Goal: Check status: Check status

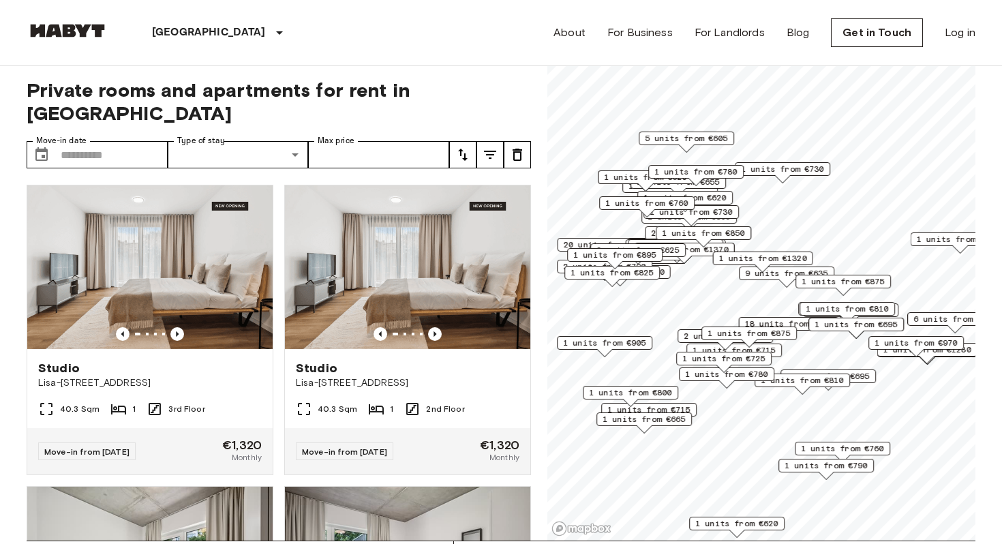
scroll to position [8, 0]
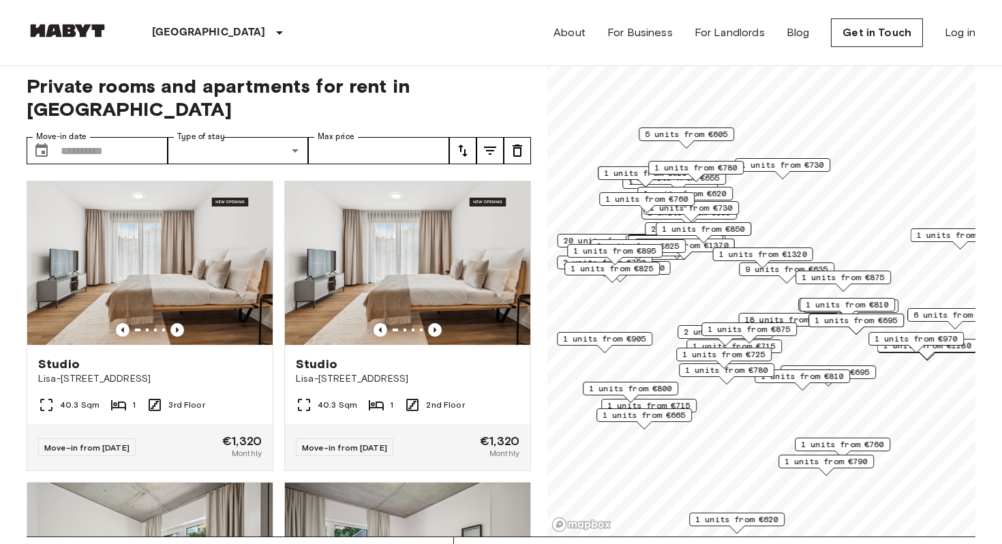
click at [756, 334] on span "1 units from €875" at bounding box center [748, 329] width 83 height 12
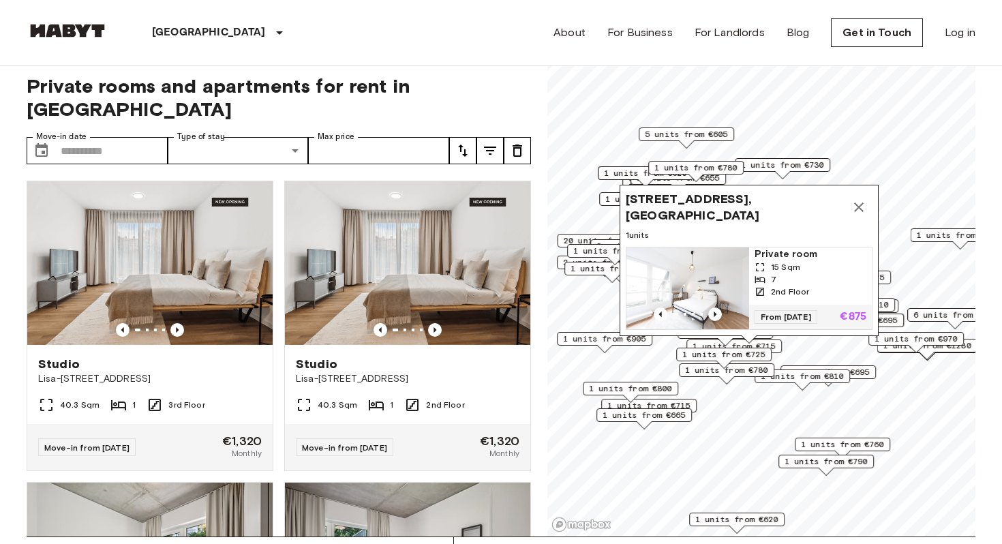
click at [758, 354] on span "1 units from €725" at bounding box center [723, 354] width 83 height 12
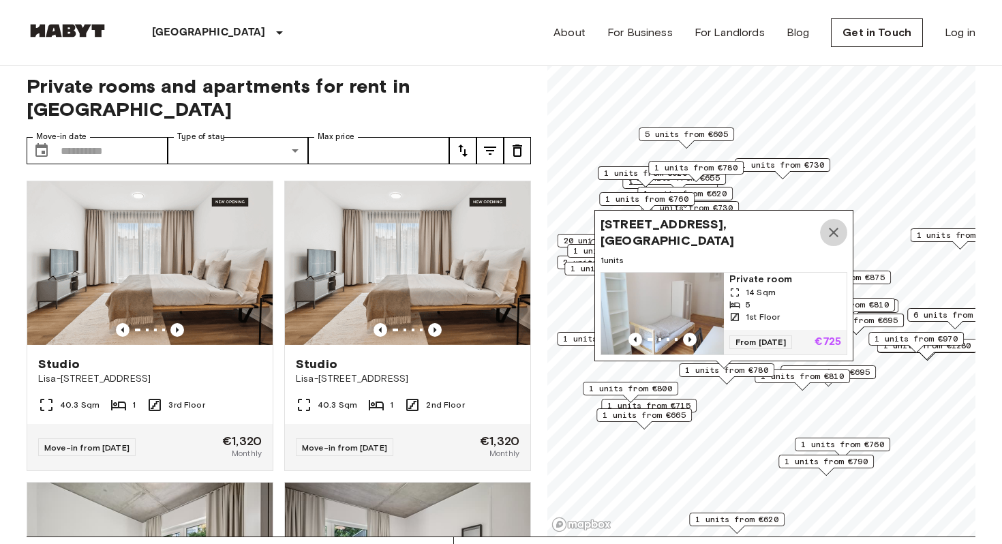
click at [835, 232] on icon "Map marker" at bounding box center [833, 232] width 16 height 16
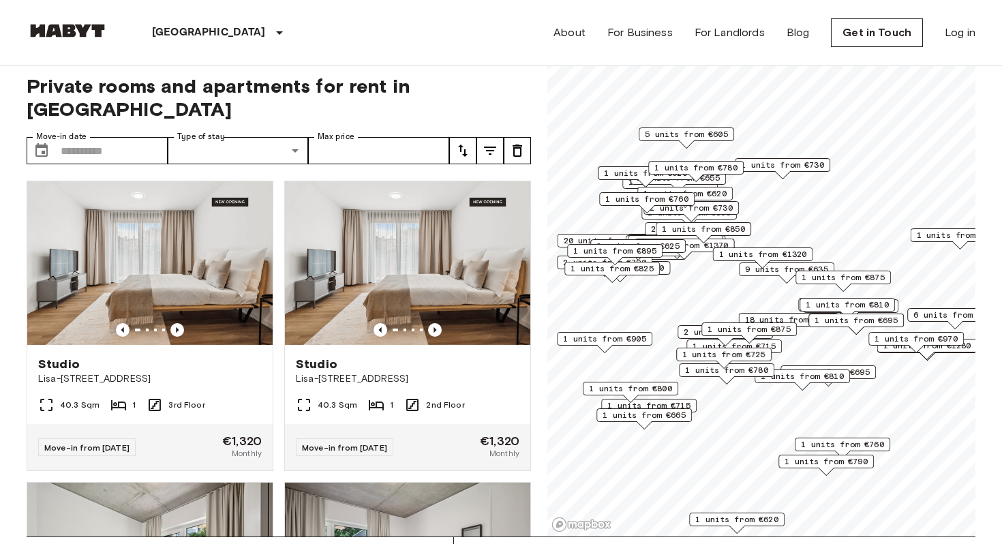
click at [776, 345] on span "1 units from €715" at bounding box center [733, 346] width 83 height 12
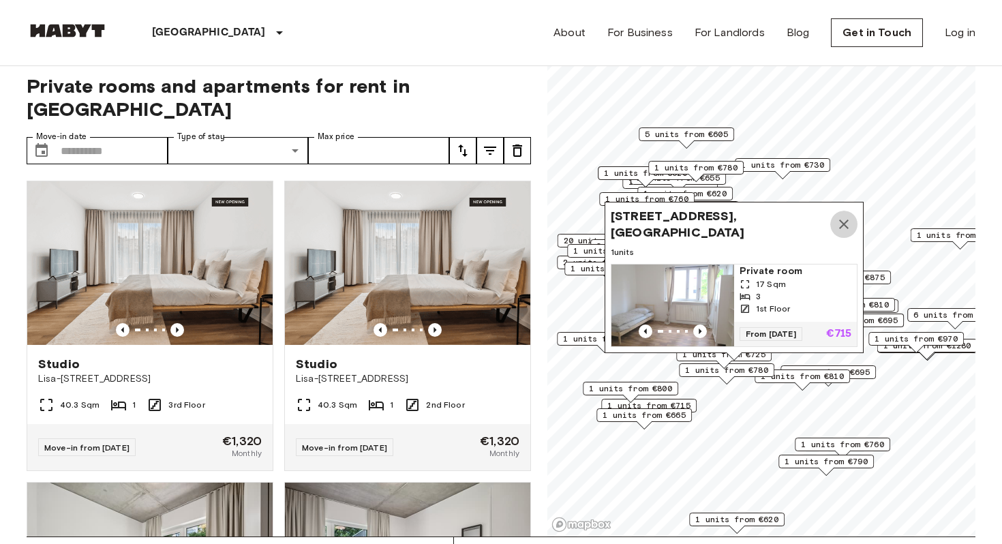
click at [842, 224] on icon "Map marker" at bounding box center [843, 224] width 16 height 16
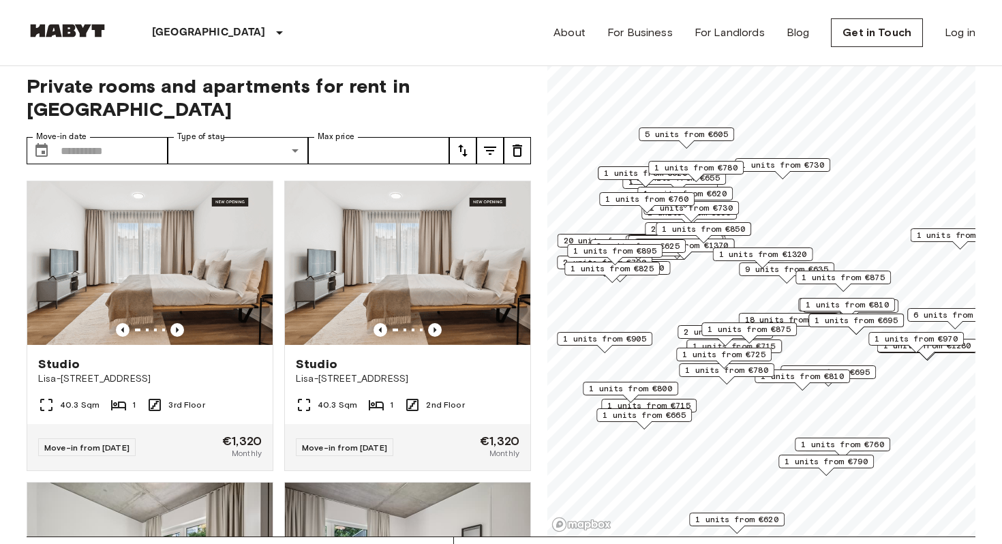
click at [756, 366] on div "1 units from €725" at bounding box center [723, 358] width 95 height 21
click at [761, 373] on span "1 units from €780" at bounding box center [726, 370] width 83 height 12
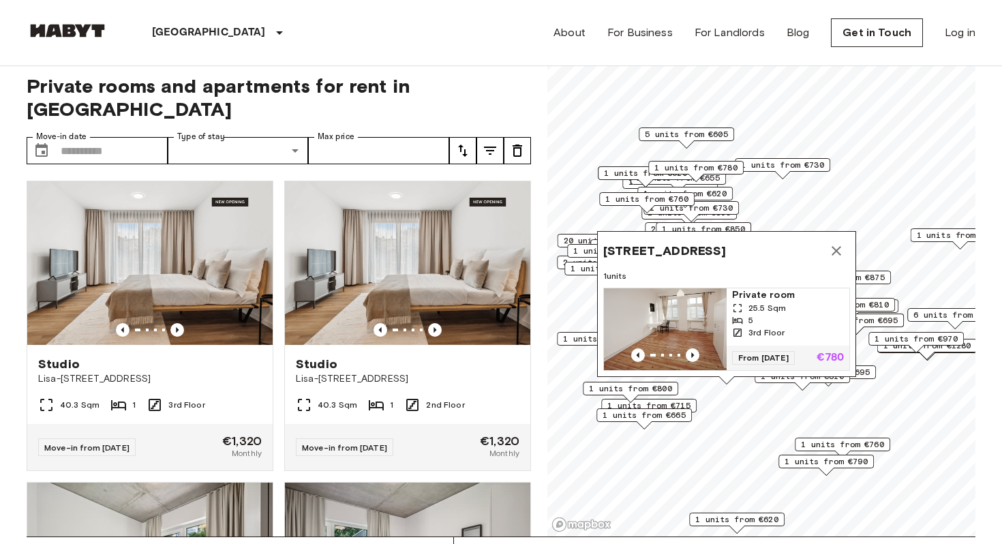
click at [844, 448] on span "1 units from €760" at bounding box center [842, 444] width 83 height 12
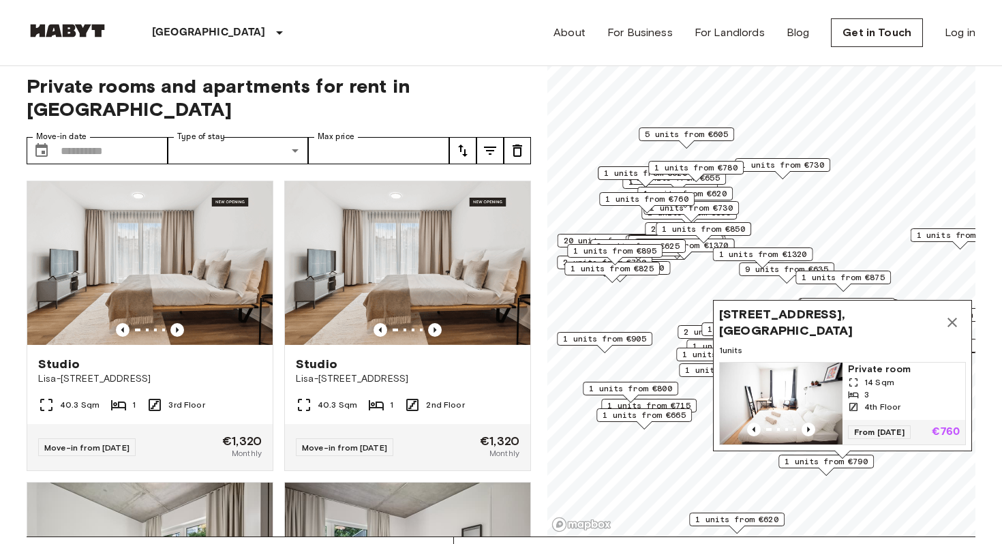
click at [955, 336] on button "Map marker" at bounding box center [951, 322] width 27 height 27
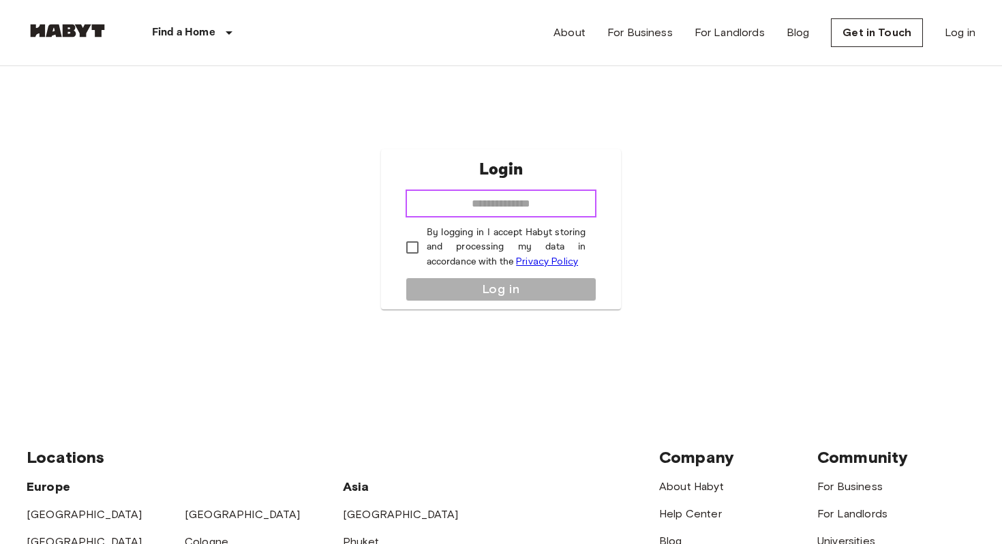
click at [506, 198] on input "email" at bounding box center [500, 203] width 191 height 27
type input "**********"
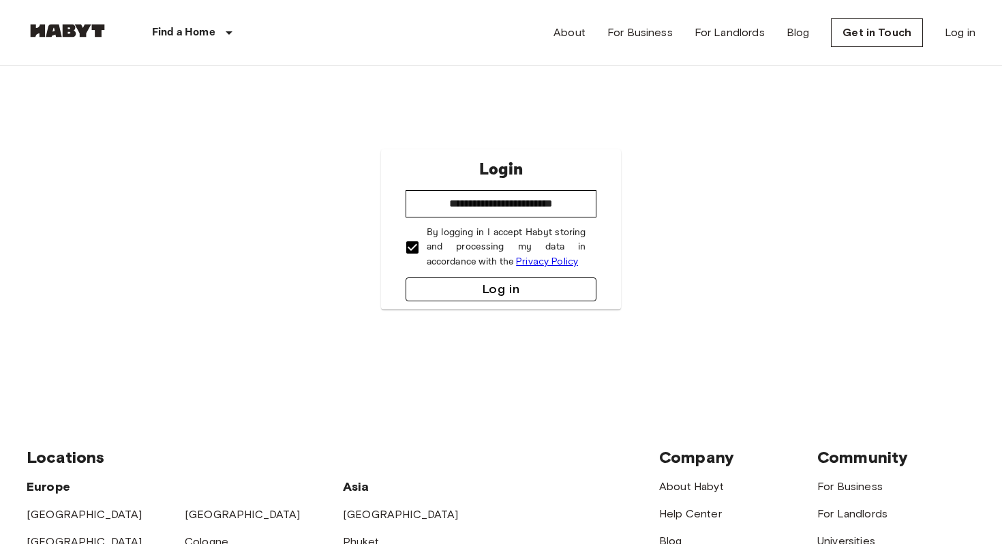
click at [461, 292] on button "Log in" at bounding box center [500, 289] width 191 height 24
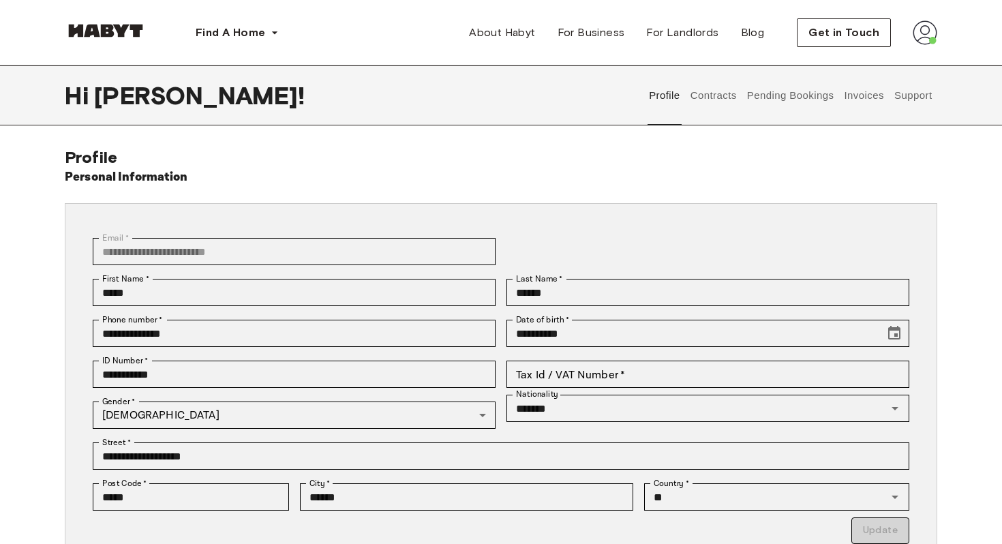
click at [723, 101] on button "Contracts" at bounding box center [713, 95] width 50 height 60
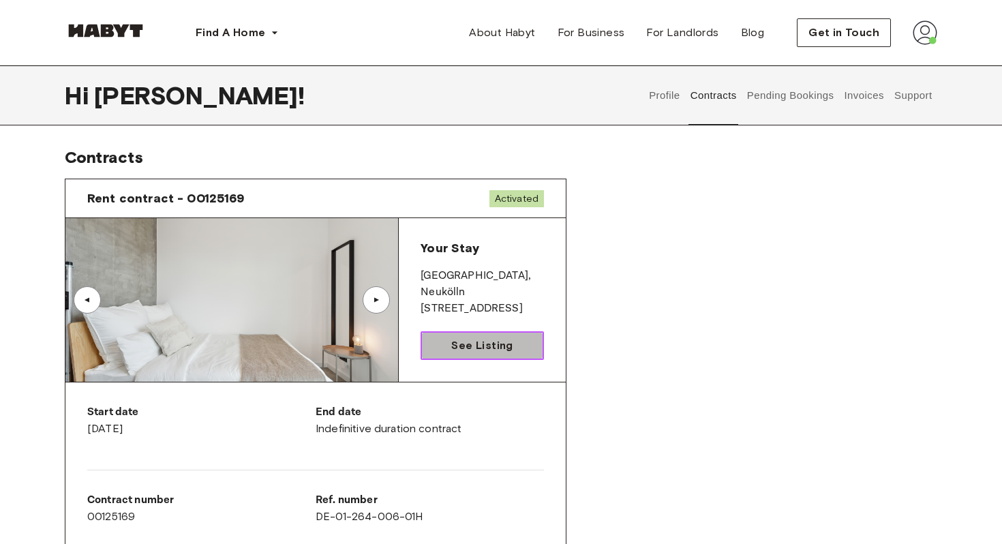
click at [443, 339] on link "See Listing" at bounding box center [481, 345] width 123 height 29
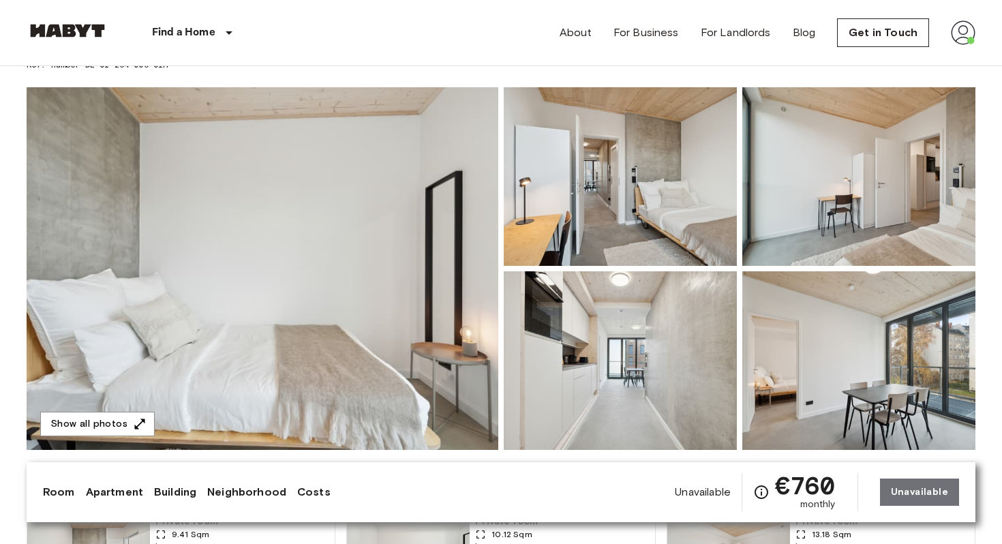
scroll to position [121, 0]
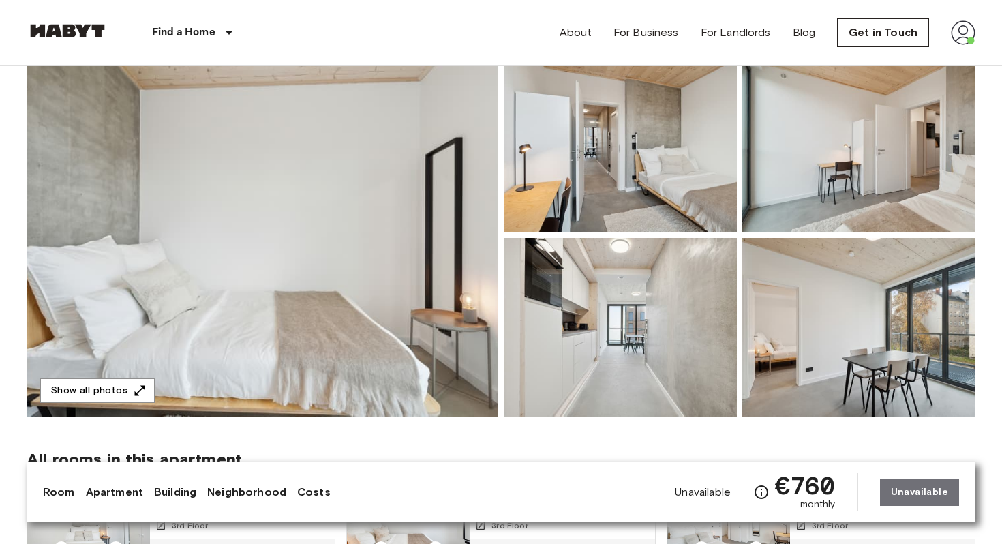
click at [335, 209] on img at bounding box center [263, 235] width 472 height 363
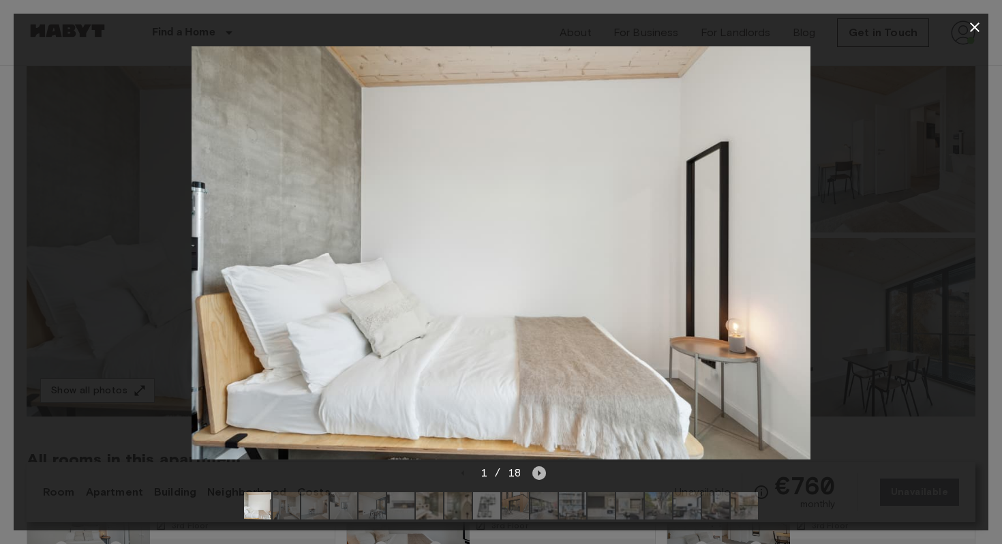
click at [535, 475] on icon "Next image" at bounding box center [539, 473] width 14 height 14
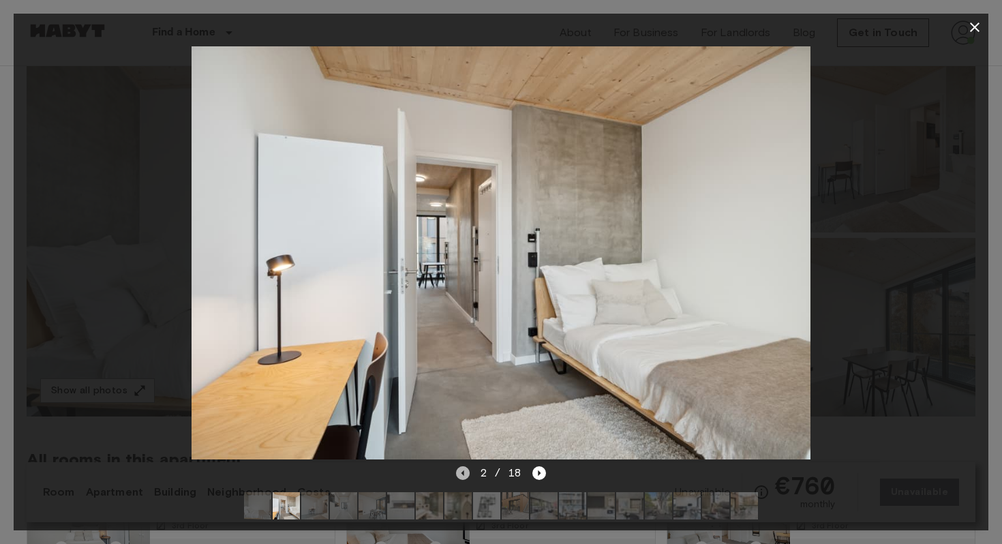
click at [459, 476] on icon "Previous image" at bounding box center [463, 473] width 14 height 14
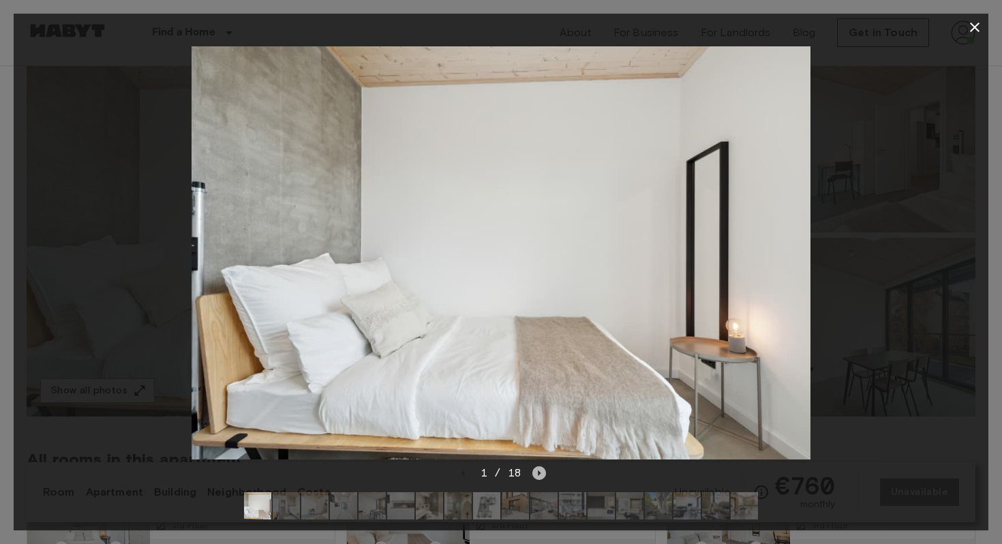
click at [537, 474] on icon "Next image" at bounding box center [539, 473] width 14 height 14
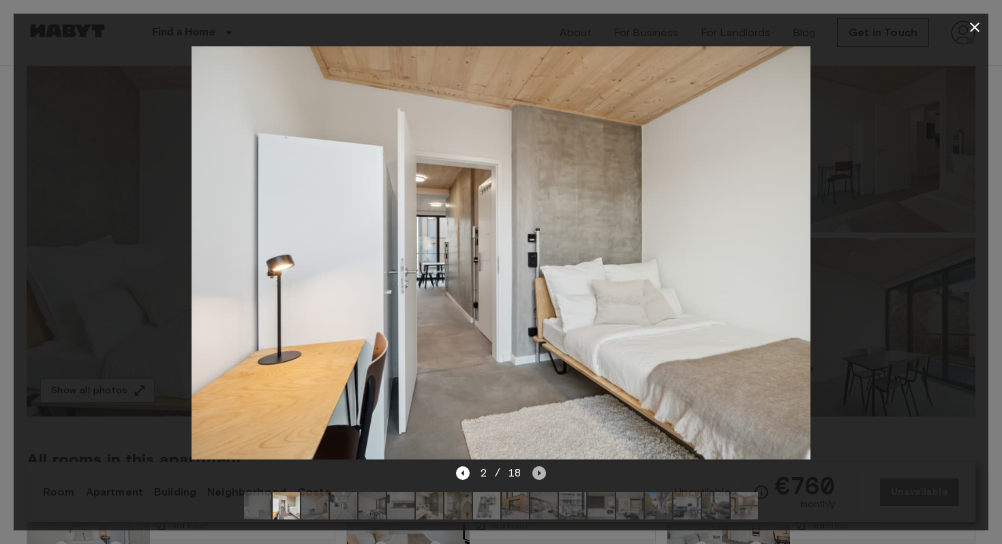
click at [537, 474] on icon "Next image" at bounding box center [539, 473] width 14 height 14
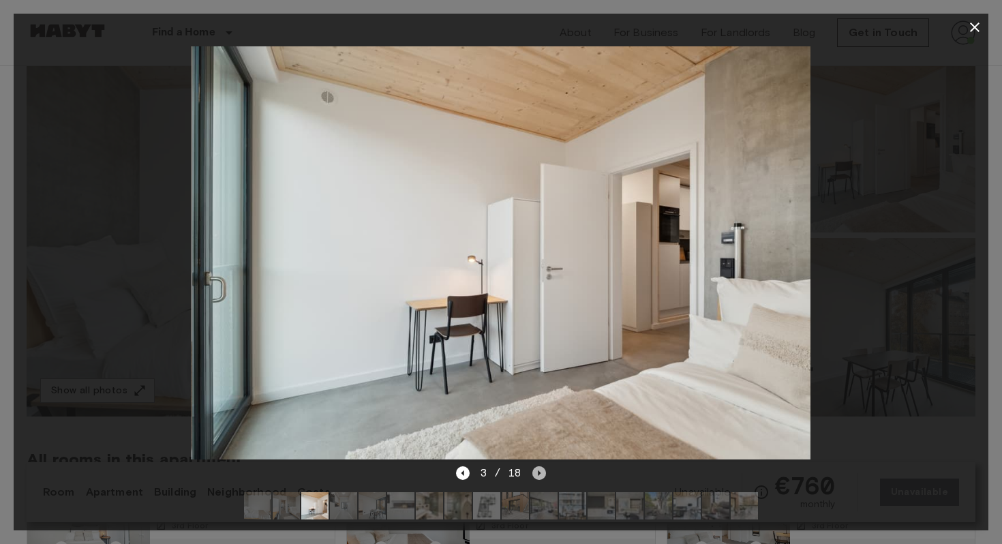
click at [537, 474] on icon "Next image" at bounding box center [539, 473] width 14 height 14
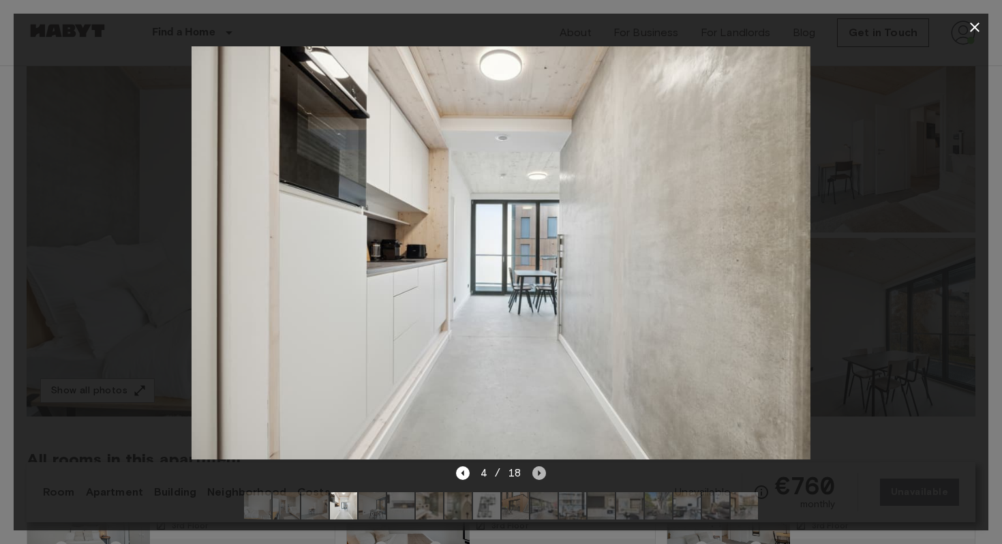
click at [537, 474] on icon "Next image" at bounding box center [539, 473] width 14 height 14
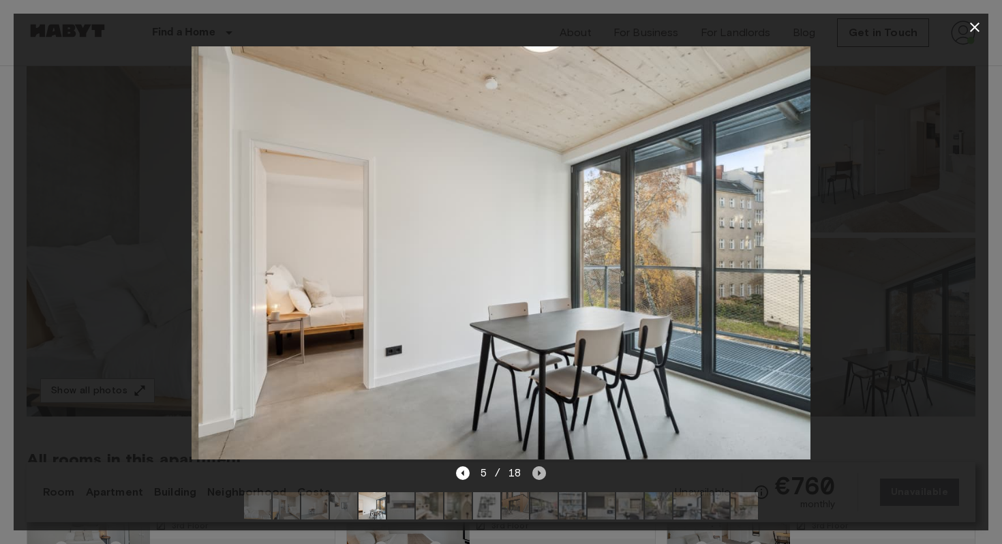
click at [538, 473] on icon "Next image" at bounding box center [539, 472] width 3 height 5
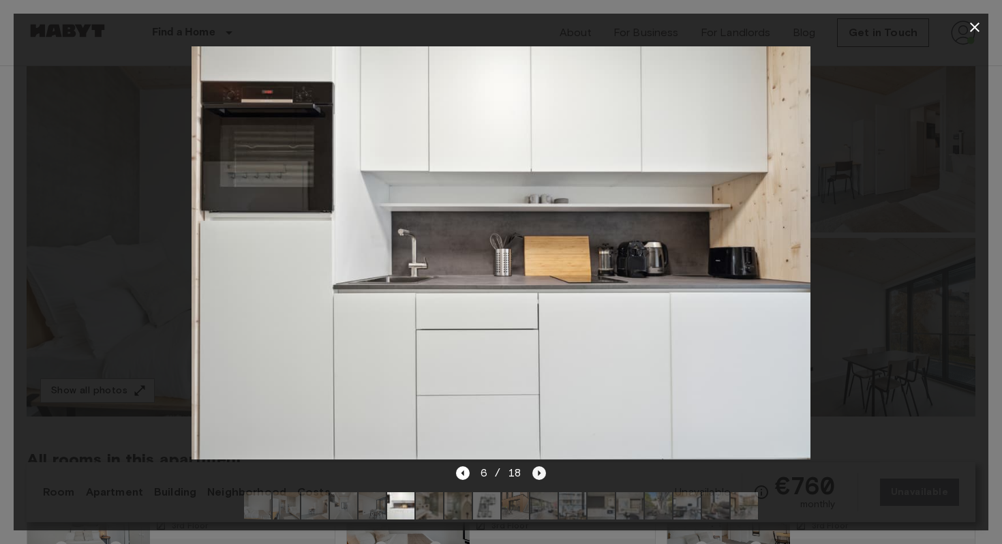
click at [542, 473] on icon "Next image" at bounding box center [539, 473] width 14 height 14
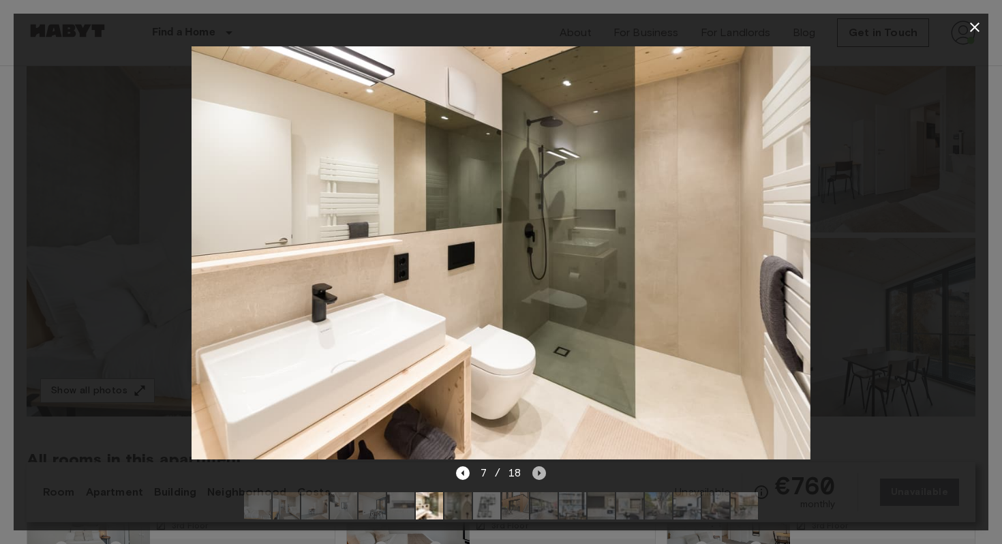
click at [542, 473] on icon "Next image" at bounding box center [539, 473] width 14 height 14
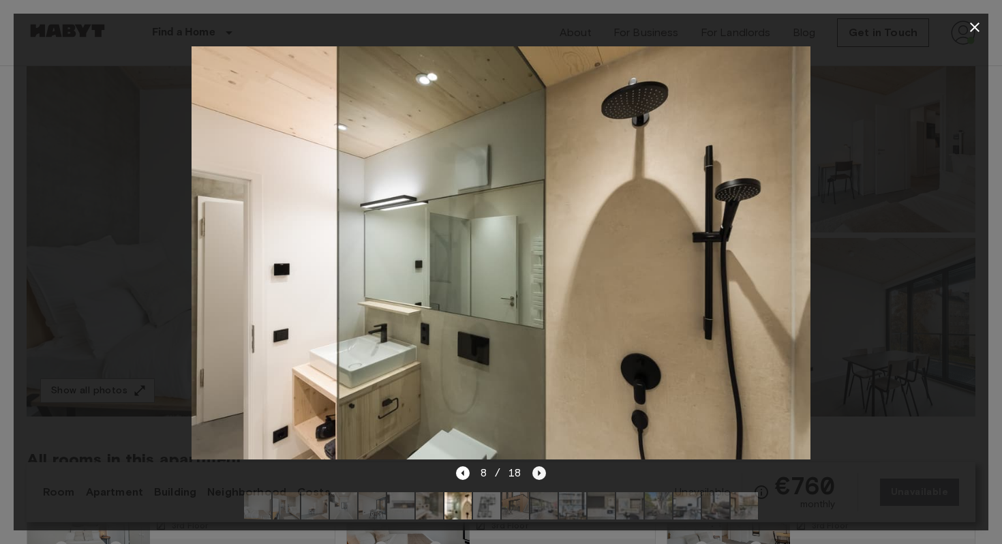
click at [542, 473] on icon "Next image" at bounding box center [539, 473] width 14 height 14
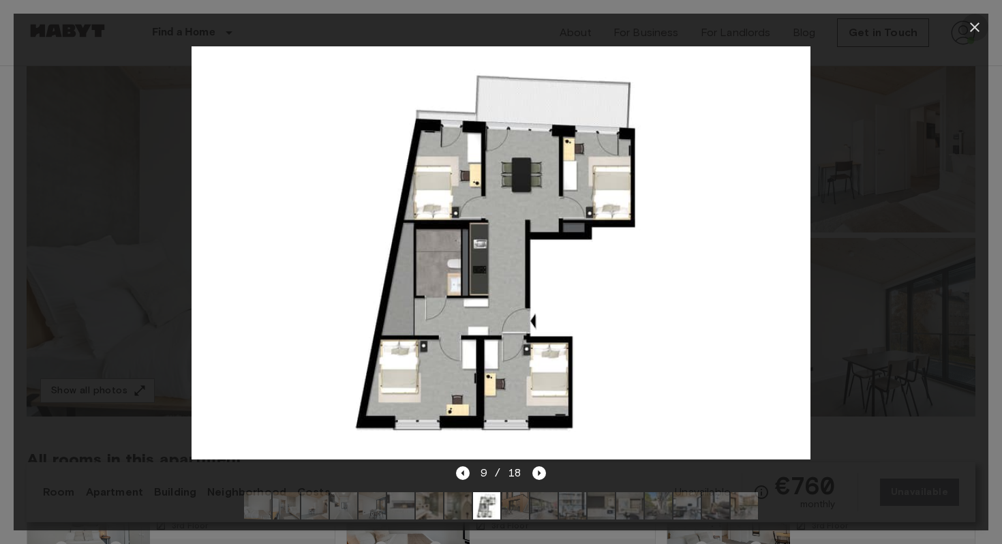
click at [974, 22] on icon "button" at bounding box center [974, 27] width 16 height 16
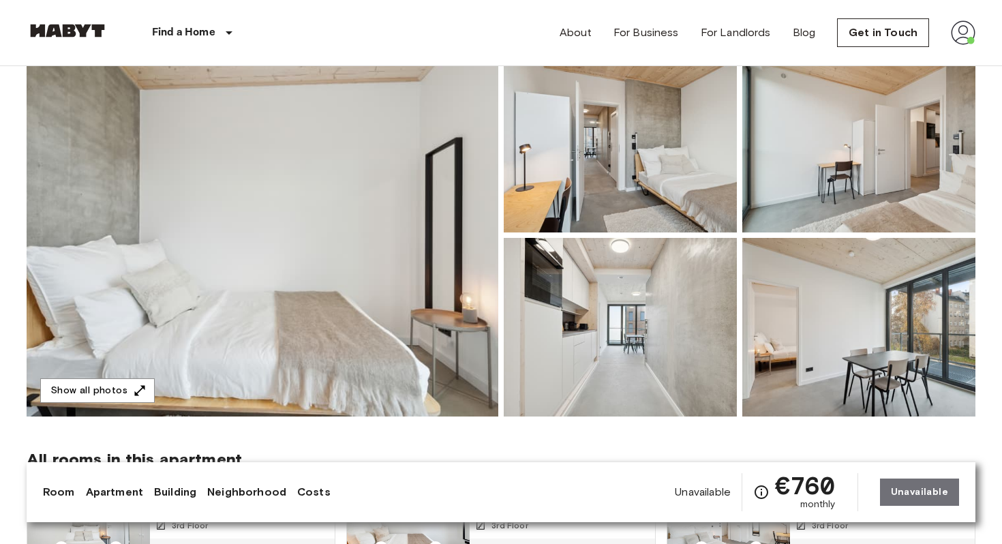
click at [389, 297] on img at bounding box center [263, 235] width 472 height 363
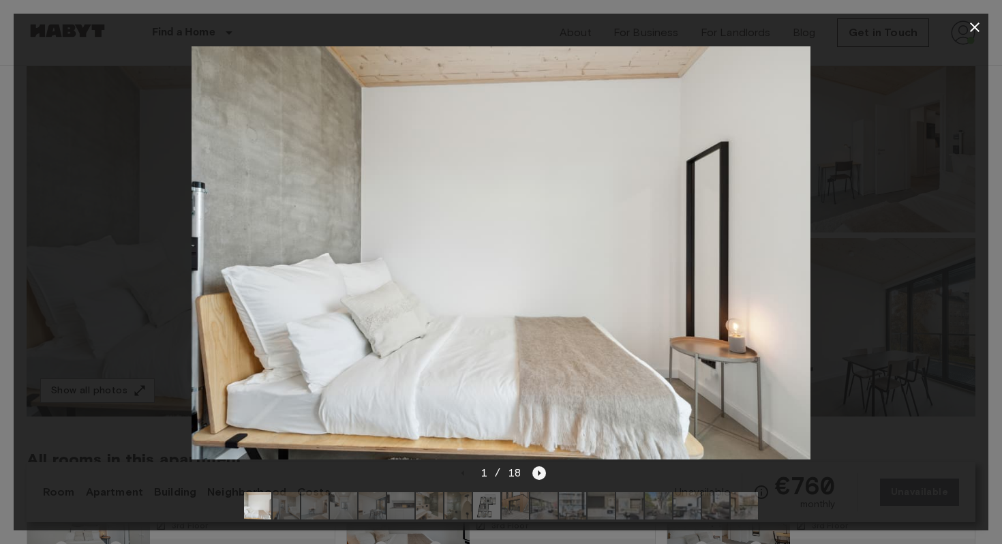
click at [541, 472] on icon "Next image" at bounding box center [539, 473] width 14 height 14
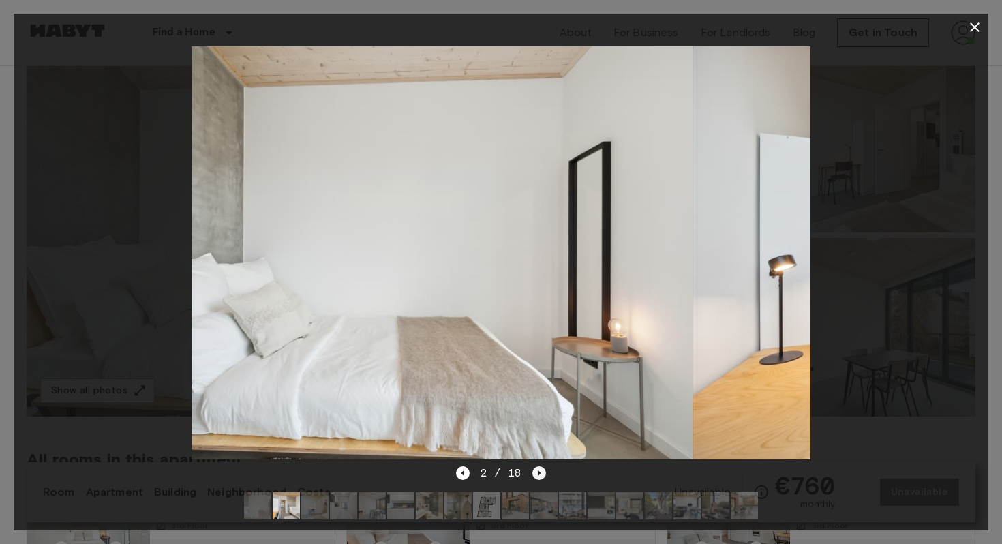
click at [541, 472] on icon "Next image" at bounding box center [539, 473] width 14 height 14
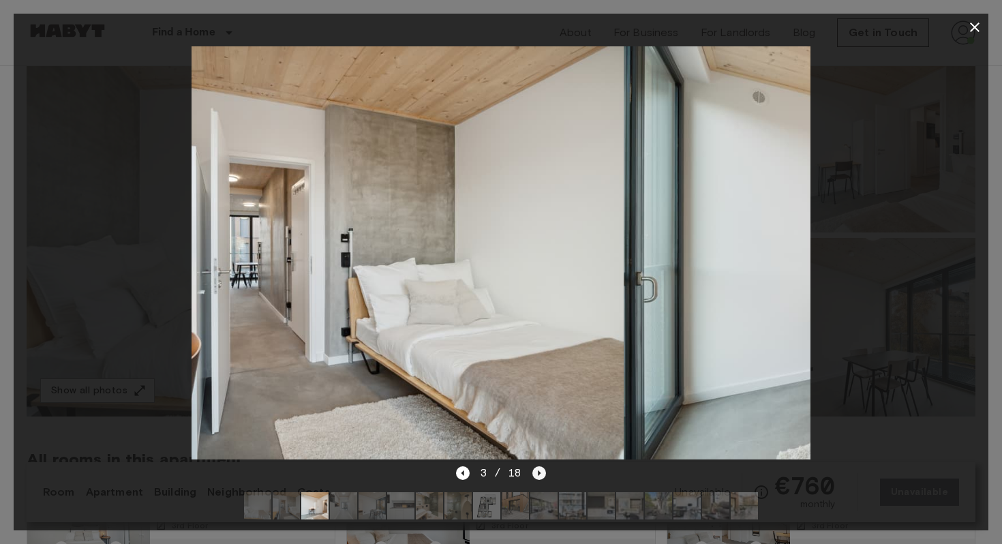
click at [541, 472] on icon "Next image" at bounding box center [539, 473] width 14 height 14
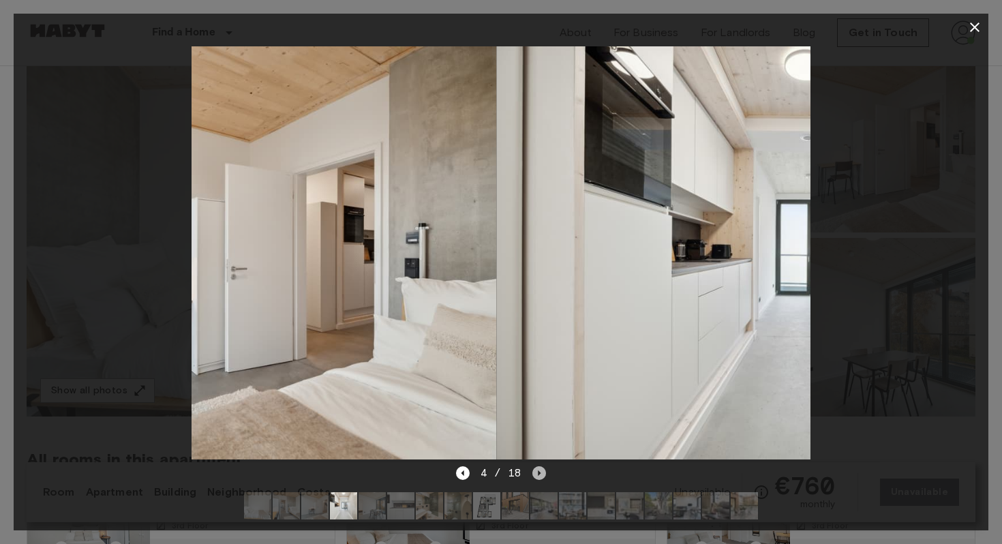
click at [541, 472] on icon "Next image" at bounding box center [539, 473] width 14 height 14
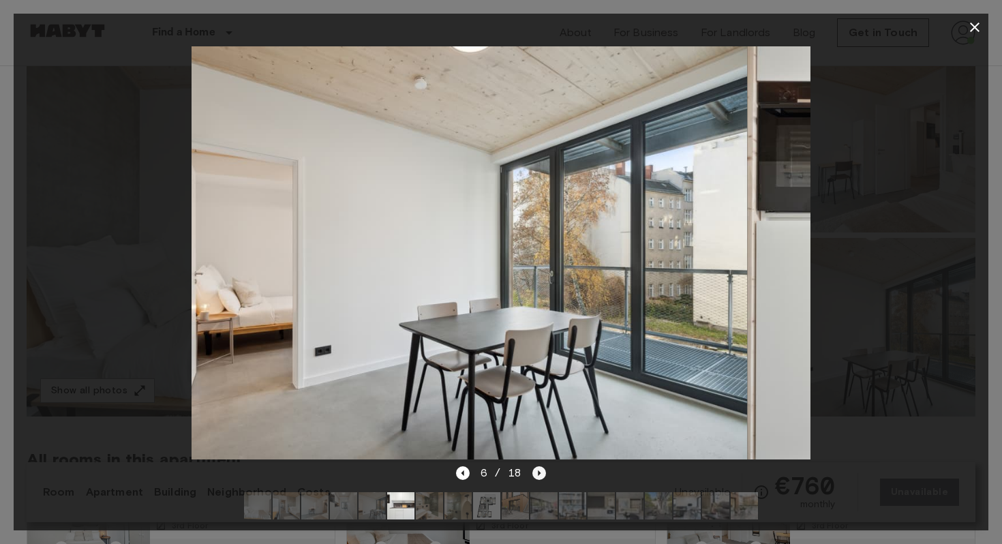
click at [541, 472] on icon "Next image" at bounding box center [539, 473] width 14 height 14
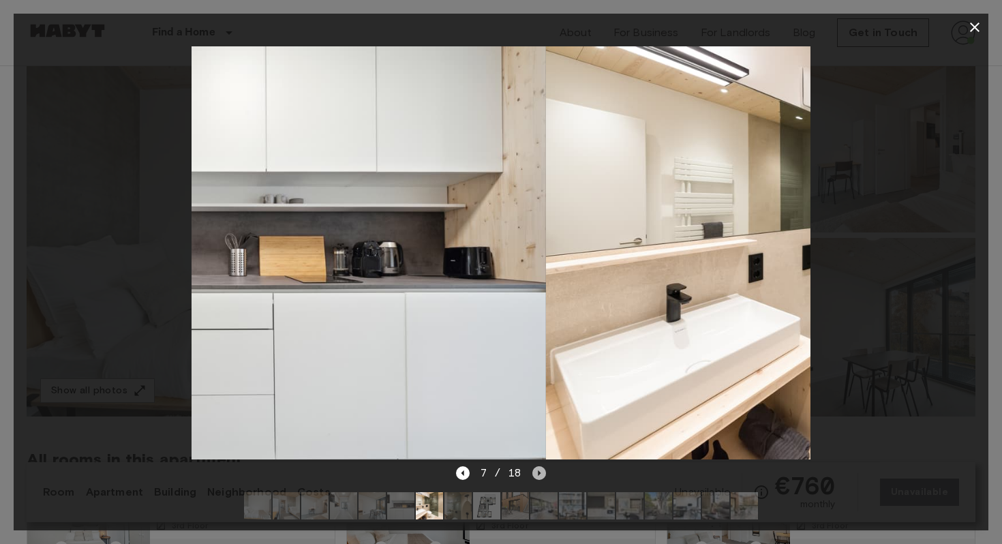
click at [541, 472] on icon "Next image" at bounding box center [539, 473] width 14 height 14
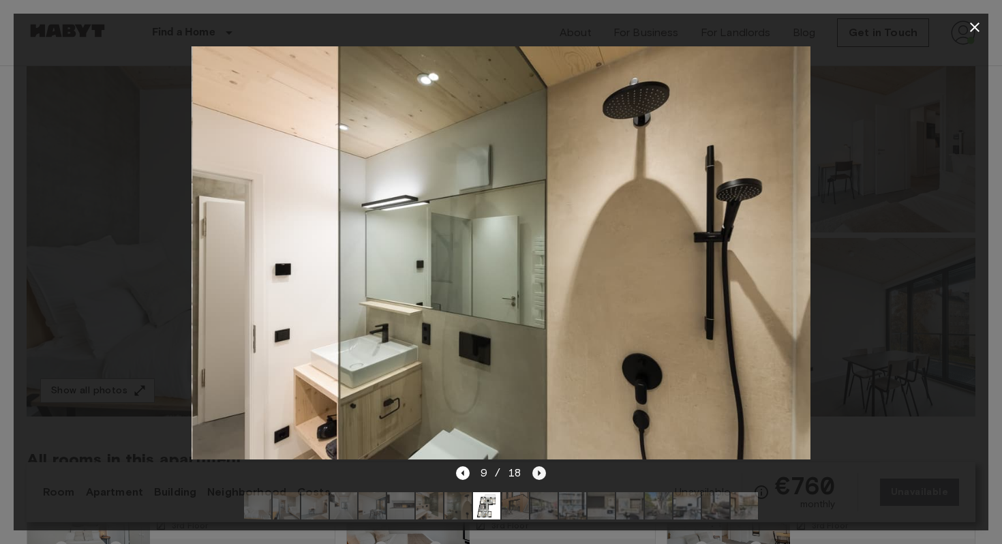
click at [541, 472] on icon "Next image" at bounding box center [539, 473] width 14 height 14
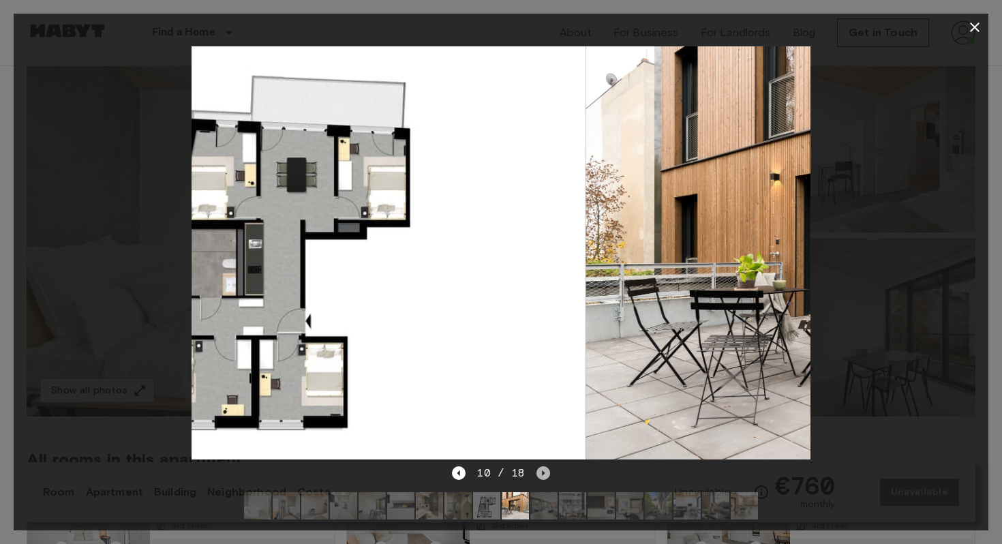
click at [542, 472] on icon "Next image" at bounding box center [543, 472] width 3 height 5
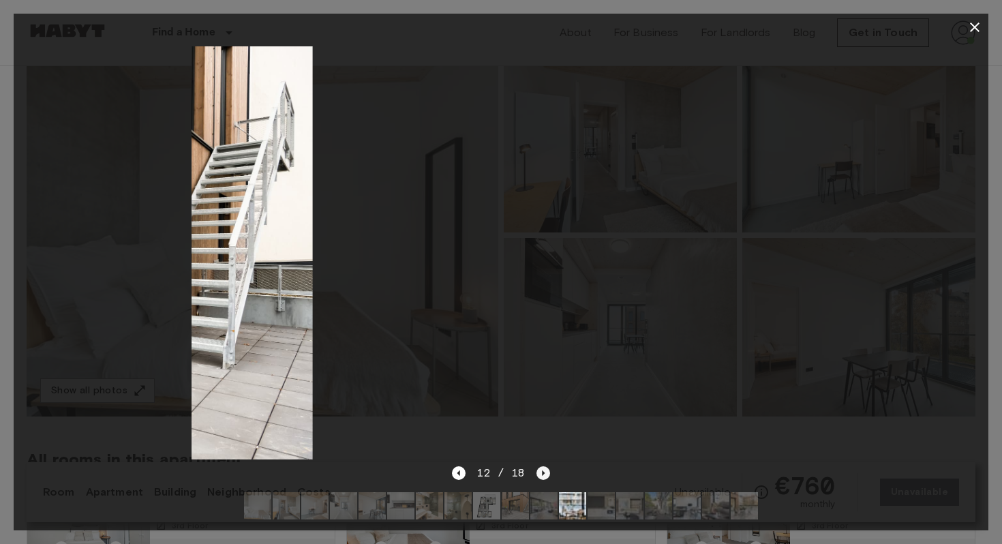
click at [542, 472] on icon "Next image" at bounding box center [543, 472] width 3 height 5
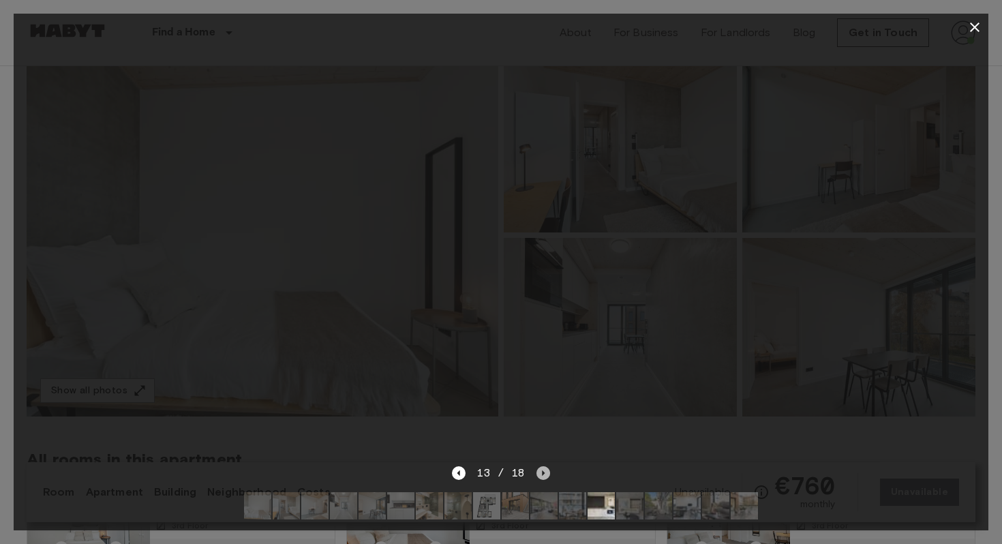
click at [542, 472] on icon "Next image" at bounding box center [543, 472] width 3 height 5
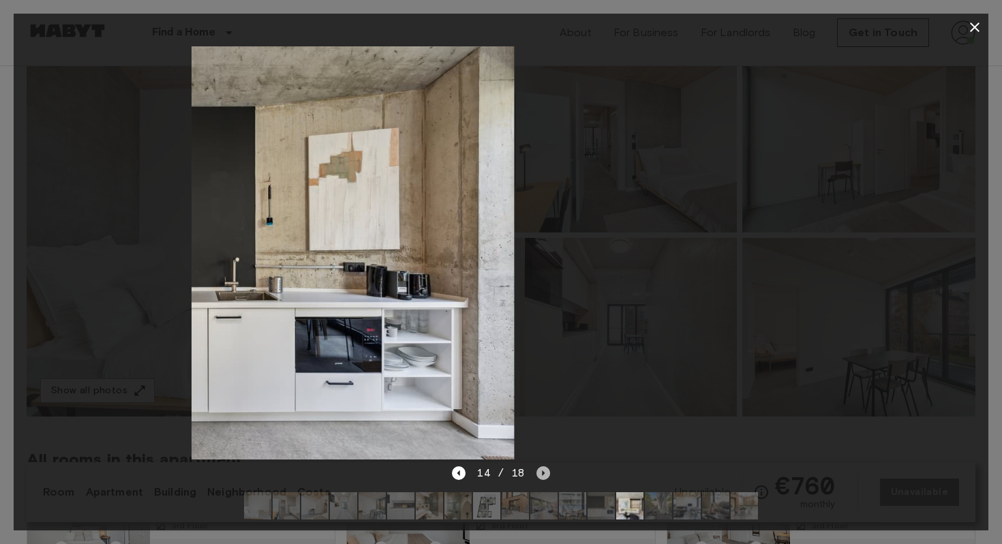
click at [542, 472] on icon "Next image" at bounding box center [543, 472] width 3 height 5
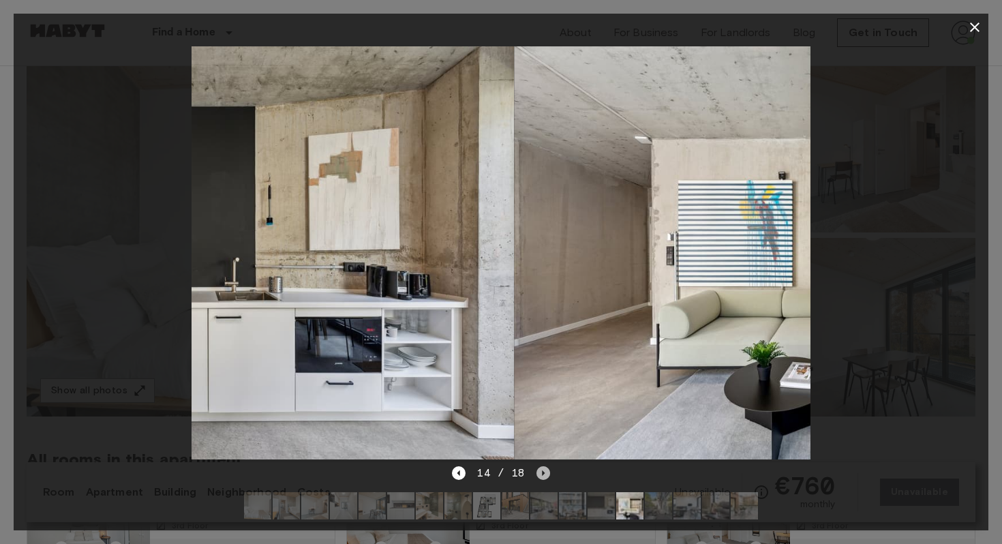
click at [542, 472] on icon "Next image" at bounding box center [543, 472] width 3 height 5
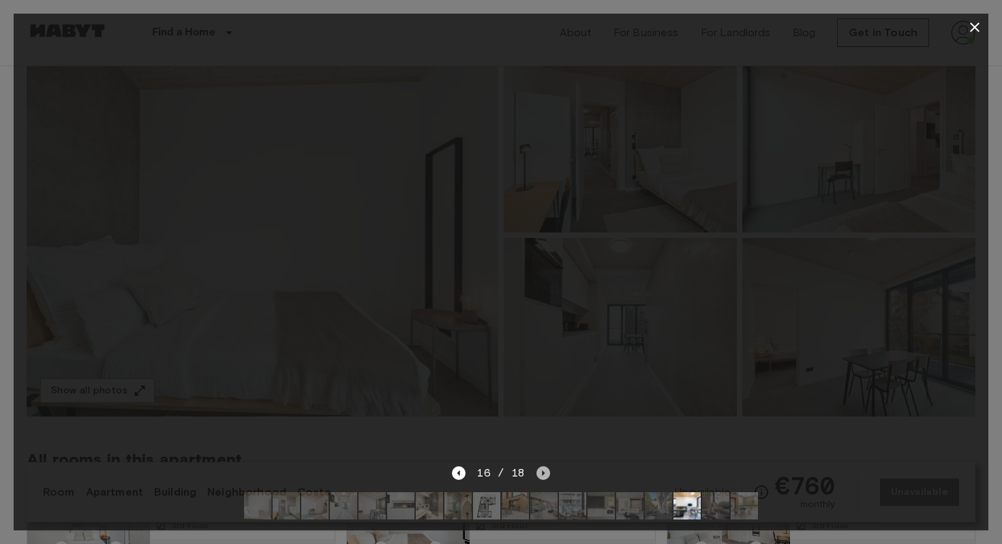
click at [542, 472] on icon "Next image" at bounding box center [543, 472] width 3 height 5
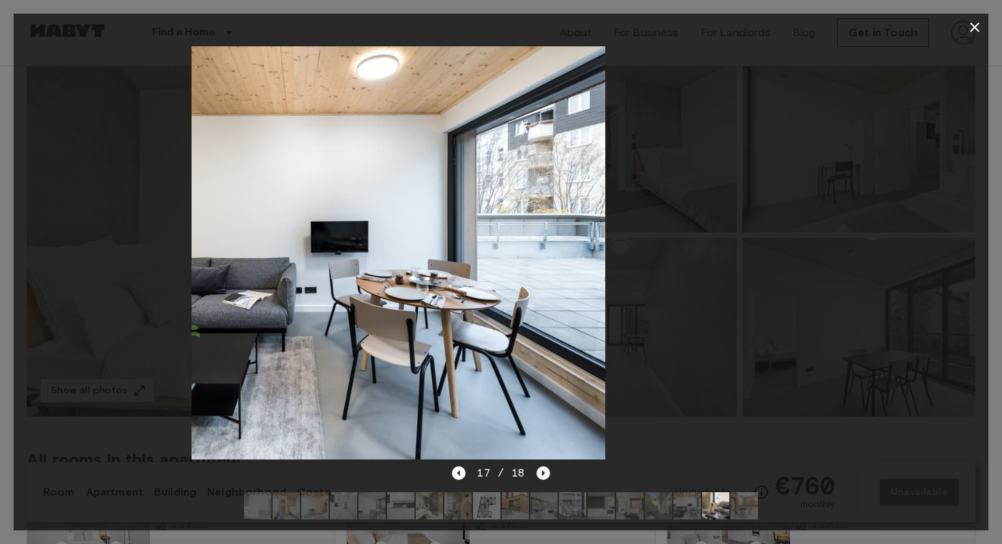
click at [542, 472] on icon "Next image" at bounding box center [543, 472] width 3 height 5
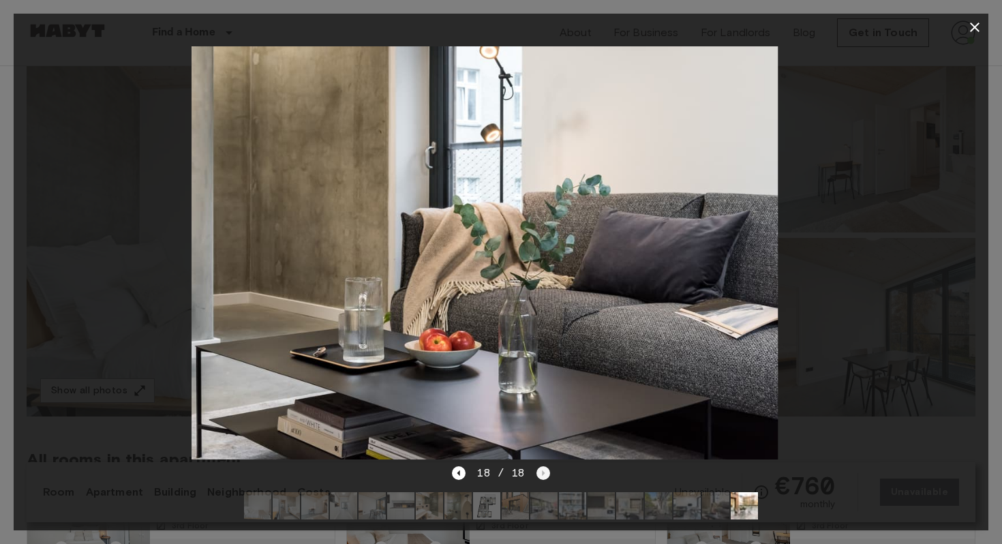
click at [541, 472] on div "18 / 18" at bounding box center [500, 473] width 97 height 16
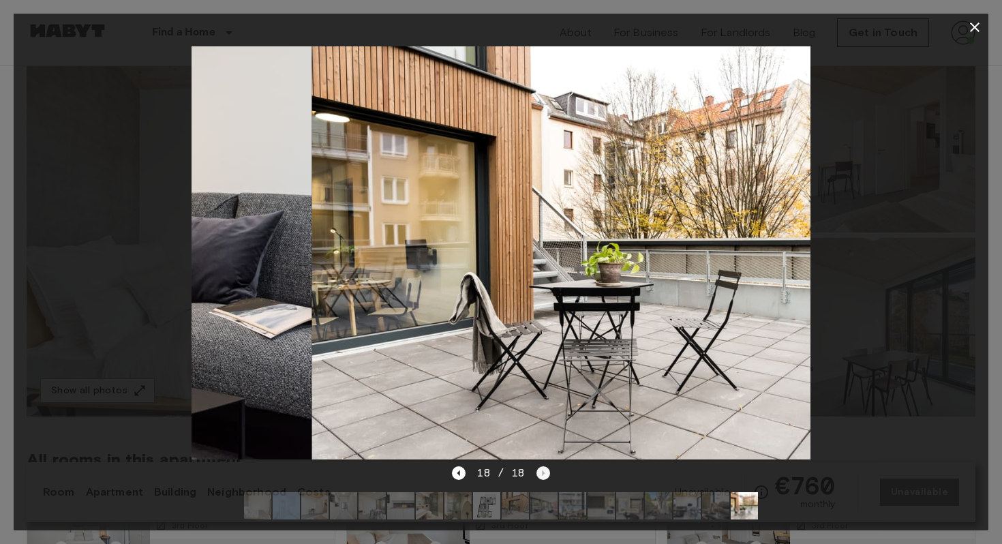
click at [541, 472] on div "18 / 18" at bounding box center [500, 473] width 97 height 16
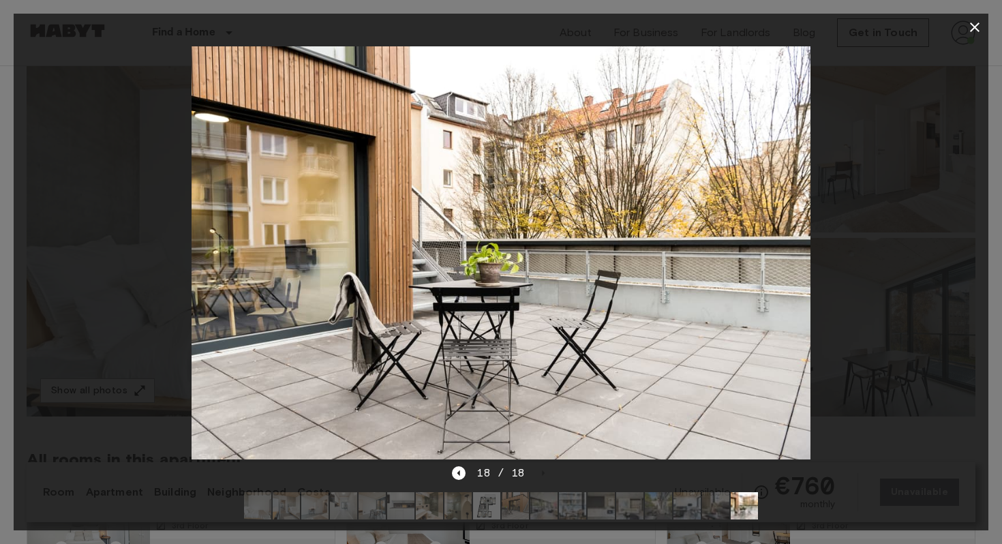
click at [451, 474] on div "18 / 18" at bounding box center [501, 497] width 975 height 65
click at [464, 475] on icon "Previous image" at bounding box center [459, 473] width 14 height 14
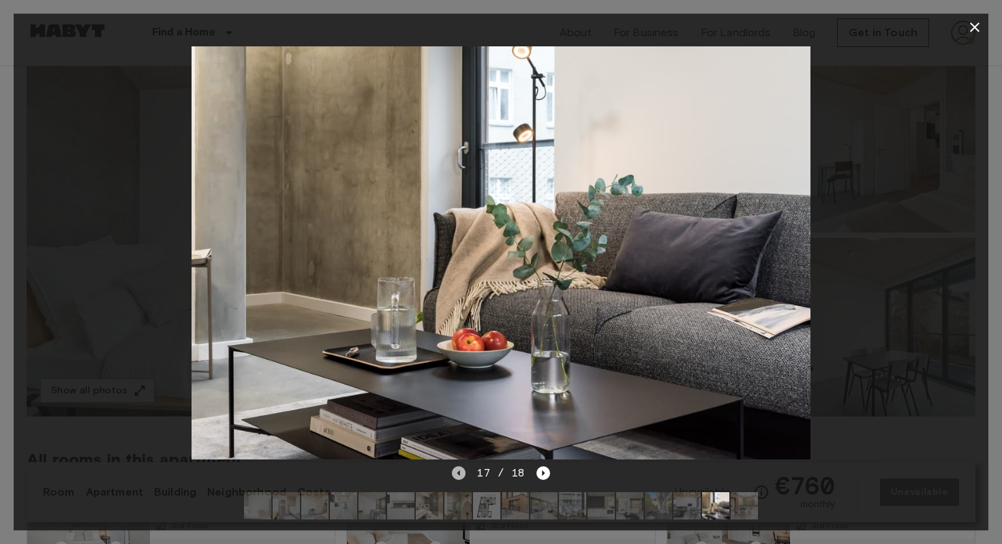
click at [464, 475] on icon "Previous image" at bounding box center [459, 473] width 14 height 14
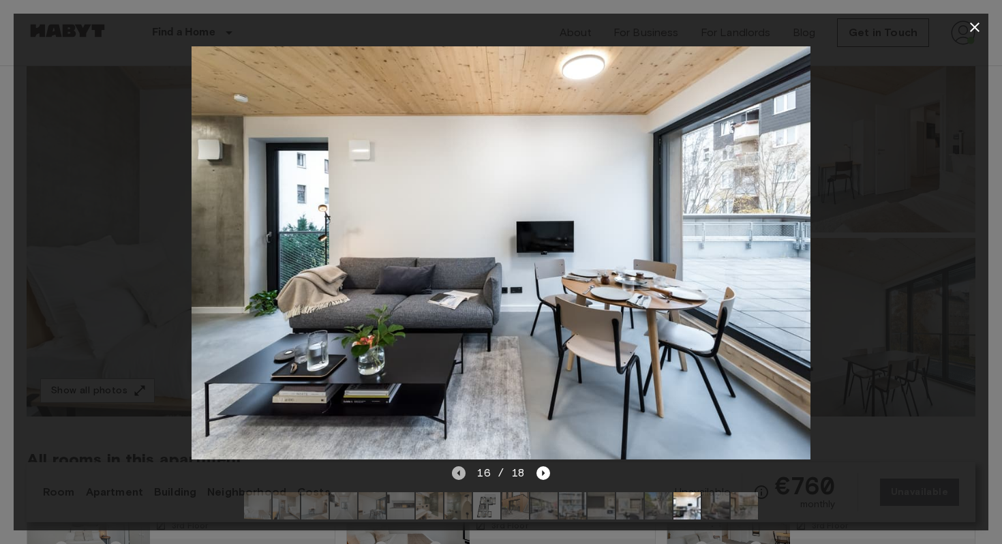
click at [464, 475] on icon "Previous image" at bounding box center [459, 473] width 14 height 14
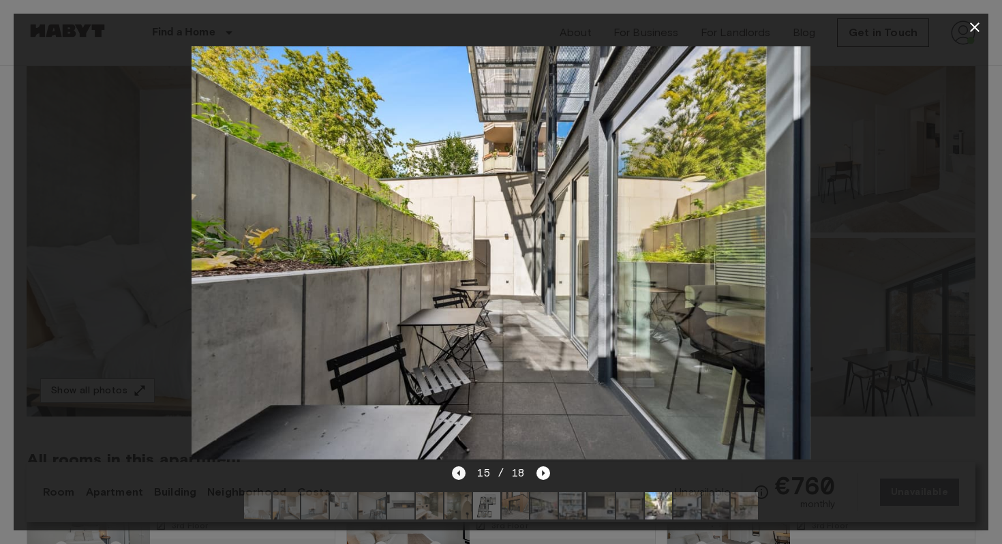
click at [464, 475] on icon "Previous image" at bounding box center [459, 473] width 14 height 14
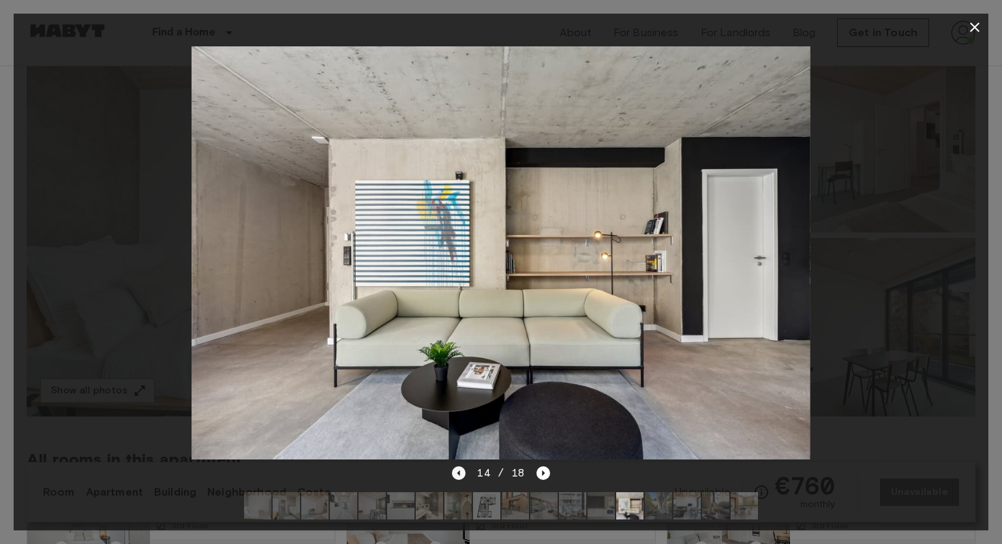
click at [464, 475] on icon "Previous image" at bounding box center [459, 473] width 14 height 14
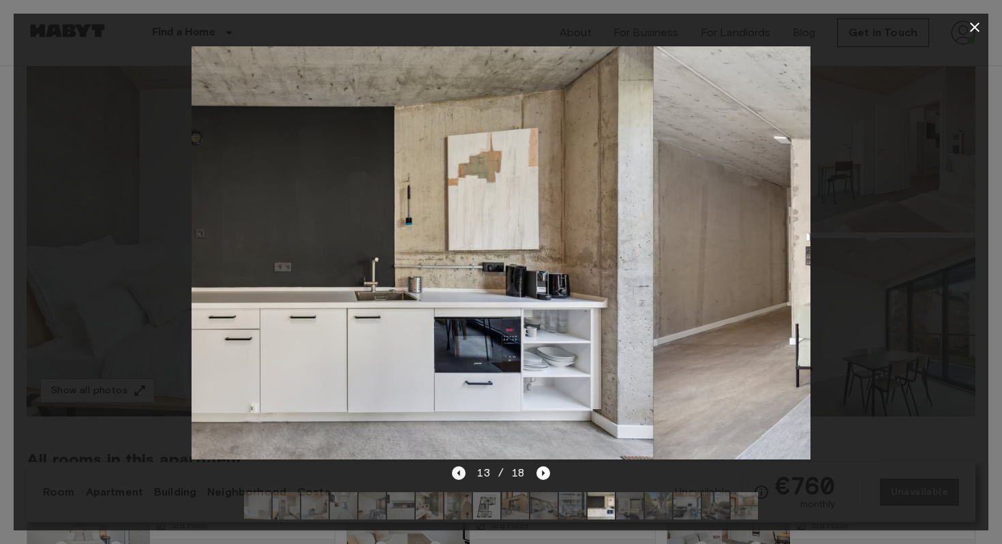
click at [464, 475] on icon "Previous image" at bounding box center [459, 473] width 14 height 14
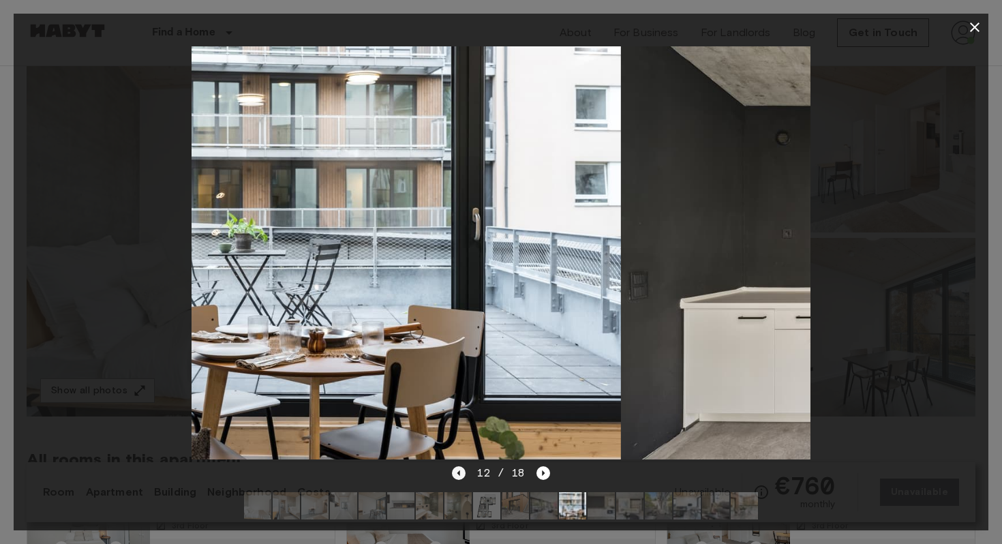
click at [464, 475] on icon "Previous image" at bounding box center [459, 473] width 14 height 14
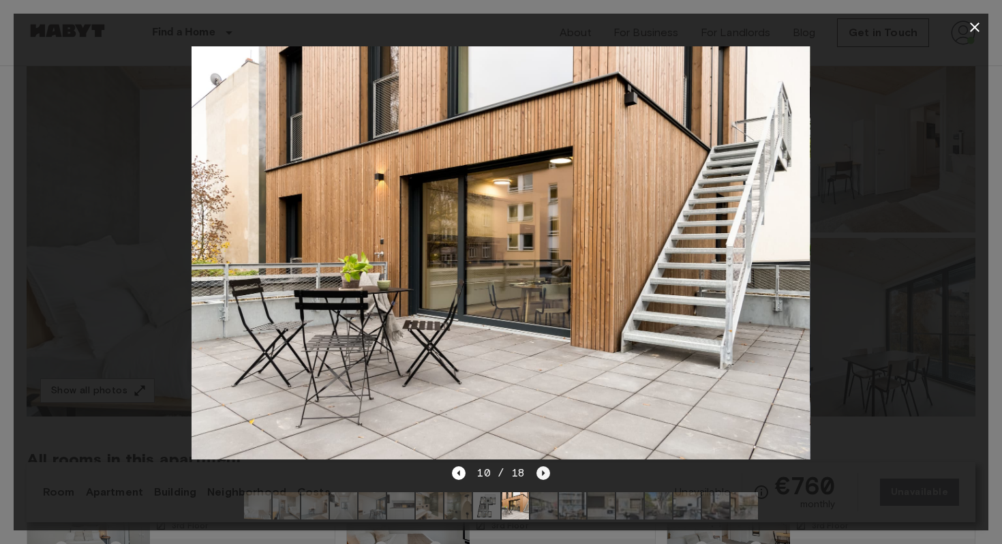
click at [543, 470] on icon "Next image" at bounding box center [543, 473] width 14 height 14
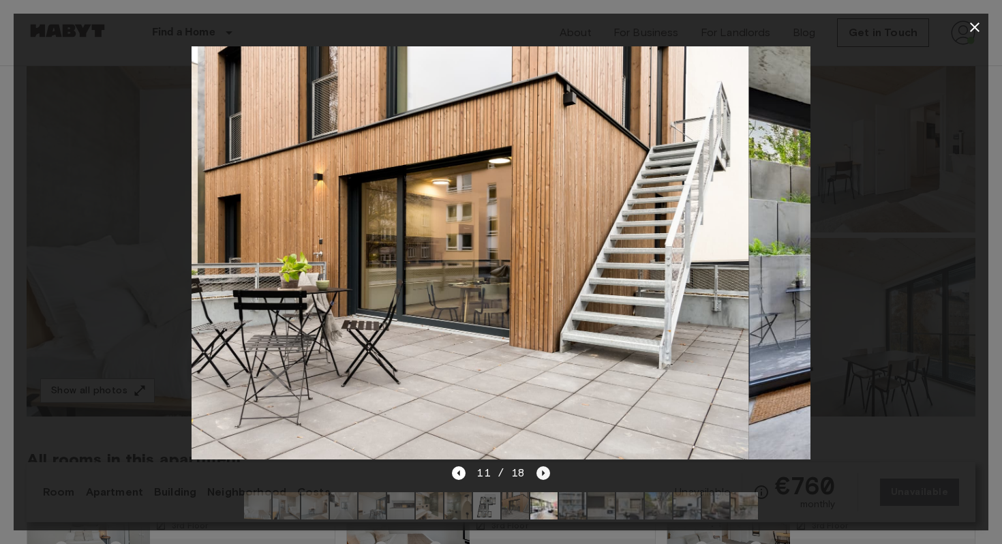
click at [543, 470] on icon "Next image" at bounding box center [543, 473] width 14 height 14
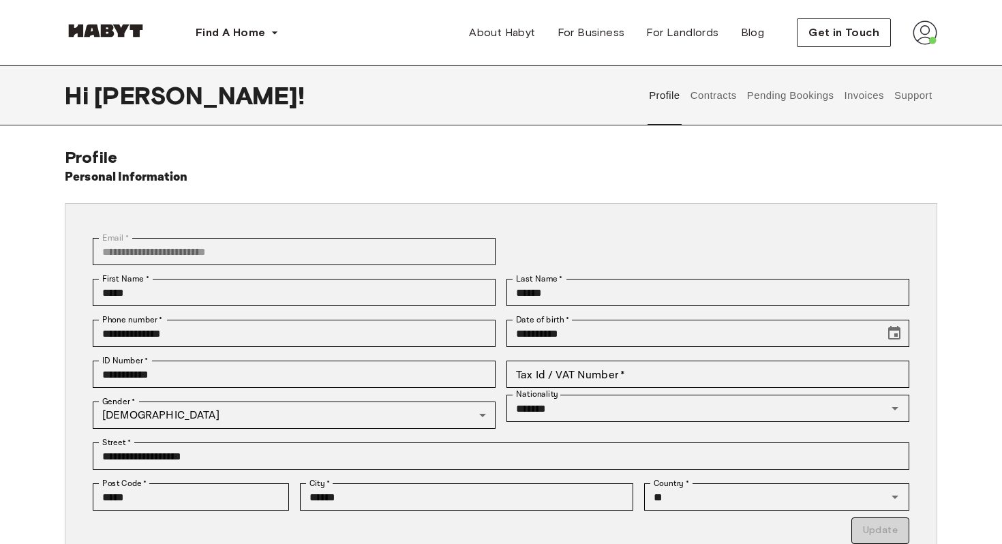
click at [818, 87] on button "Pending Bookings" at bounding box center [790, 95] width 91 height 60
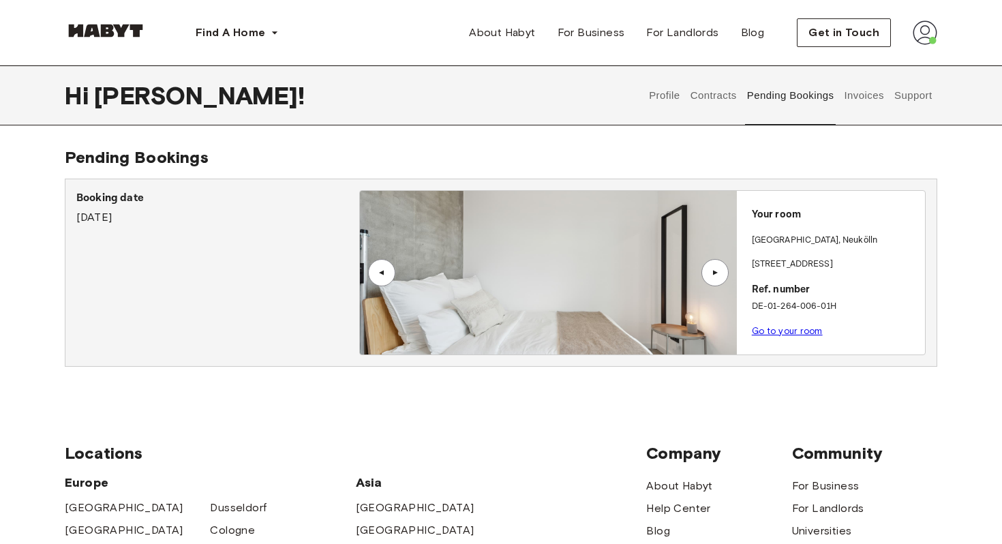
click at [778, 330] on link "Go to your room" at bounding box center [787, 331] width 71 height 10
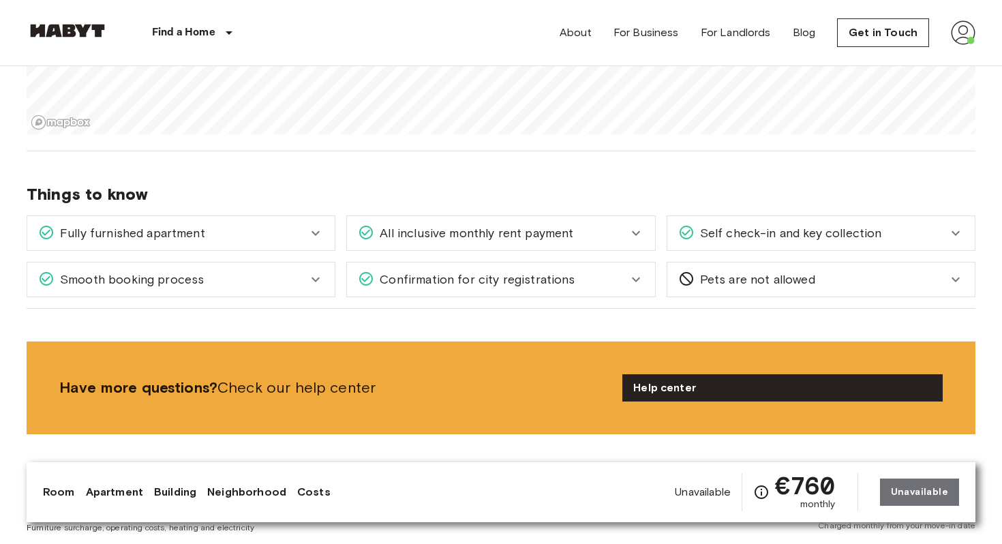
scroll to position [1247, 0]
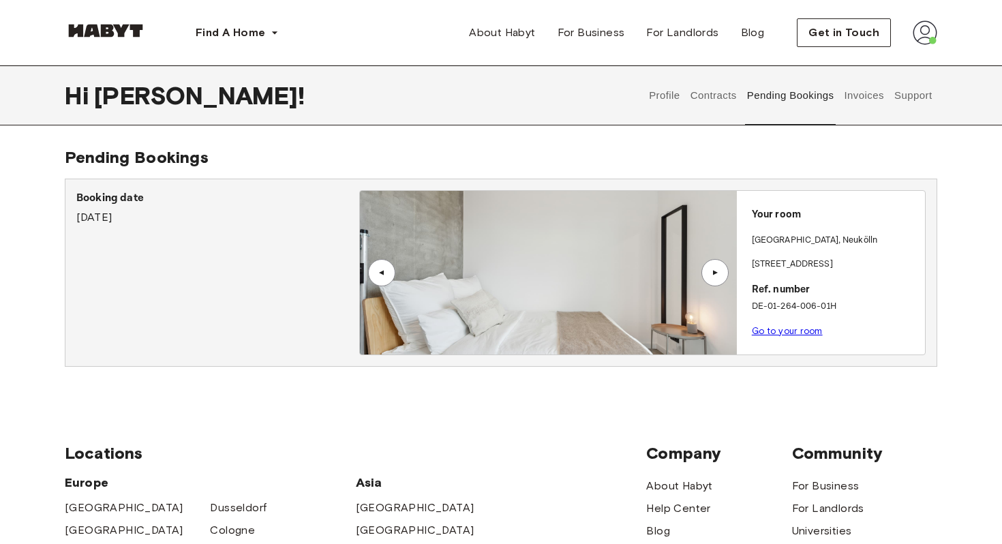
click at [867, 100] on button "Invoices" at bounding box center [863, 95] width 43 height 60
click at [716, 102] on button "Contracts" at bounding box center [713, 95] width 50 height 60
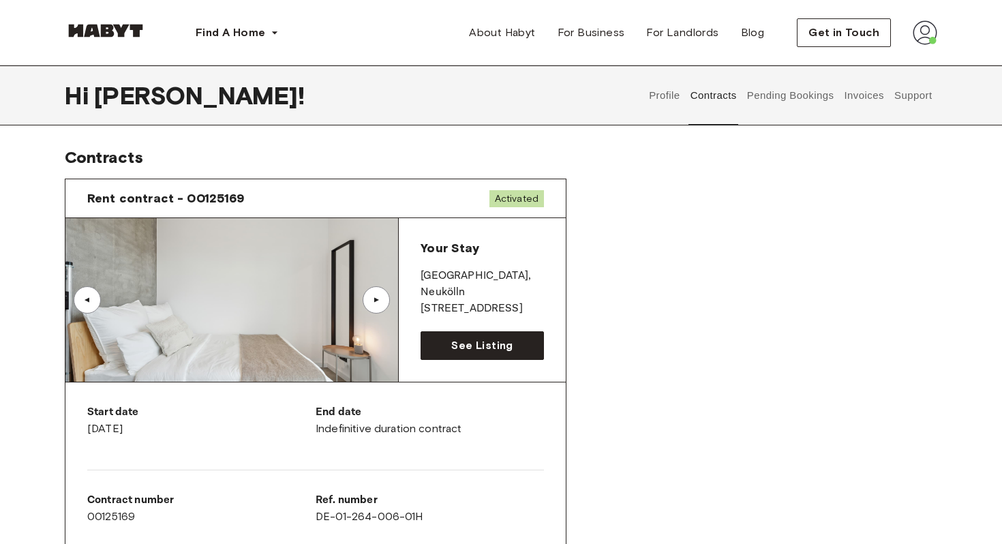
click at [679, 99] on button "Profile" at bounding box center [664, 95] width 35 height 60
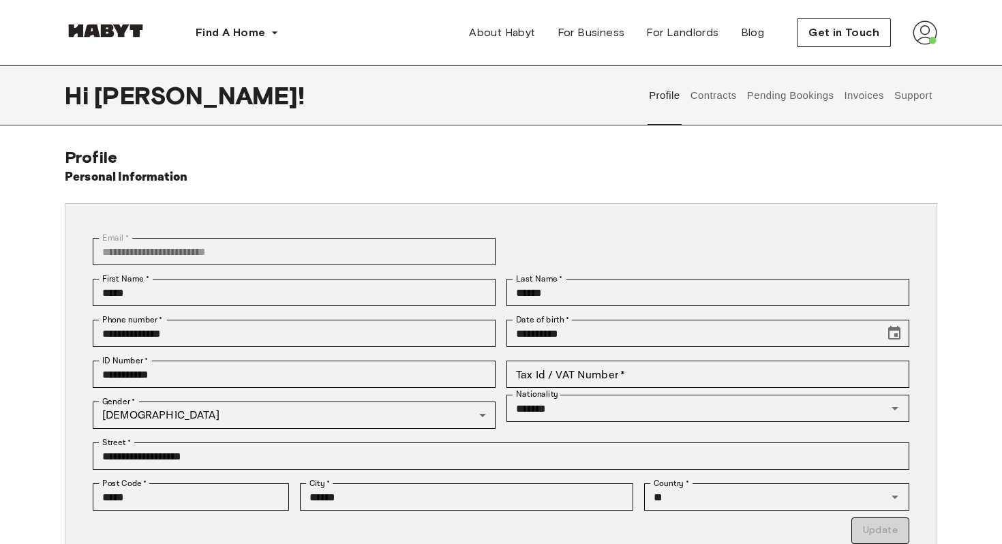
click at [716, 101] on button "Contracts" at bounding box center [713, 95] width 50 height 60
